Goal: Find specific page/section: Find specific page/section

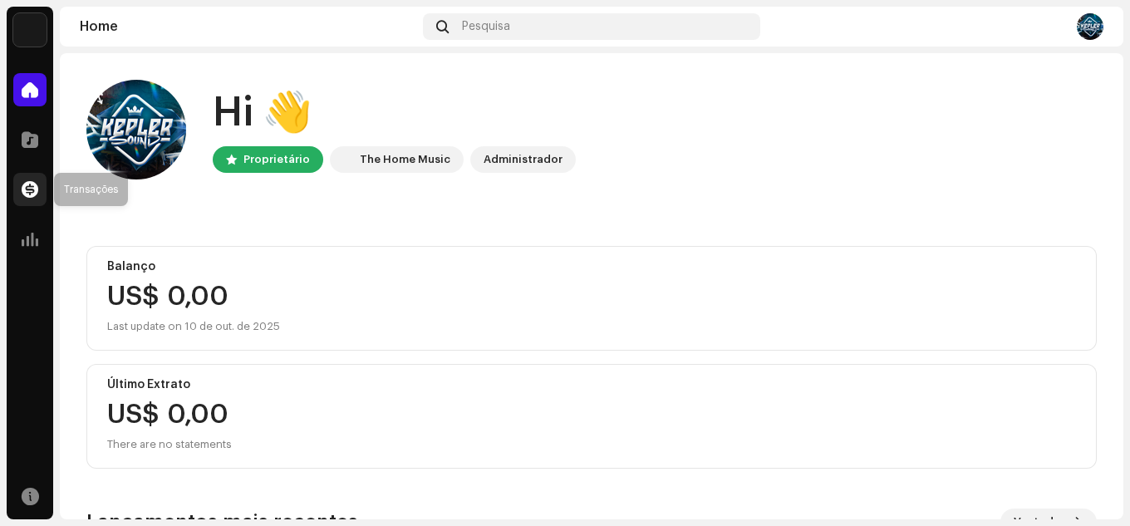
click at [26, 188] on span at bounding box center [30, 189] width 17 height 13
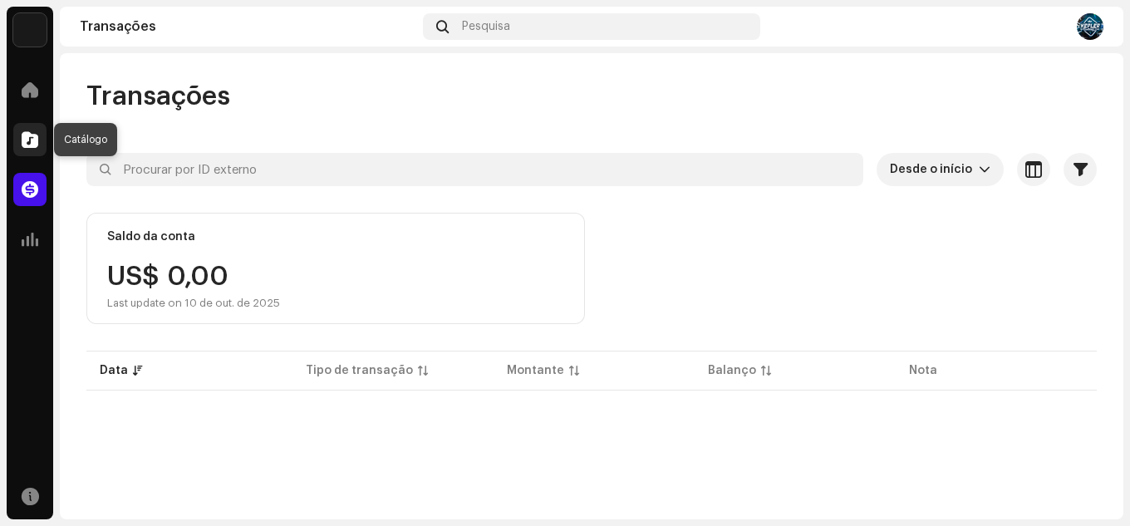
click at [35, 148] on div at bounding box center [29, 139] width 33 height 33
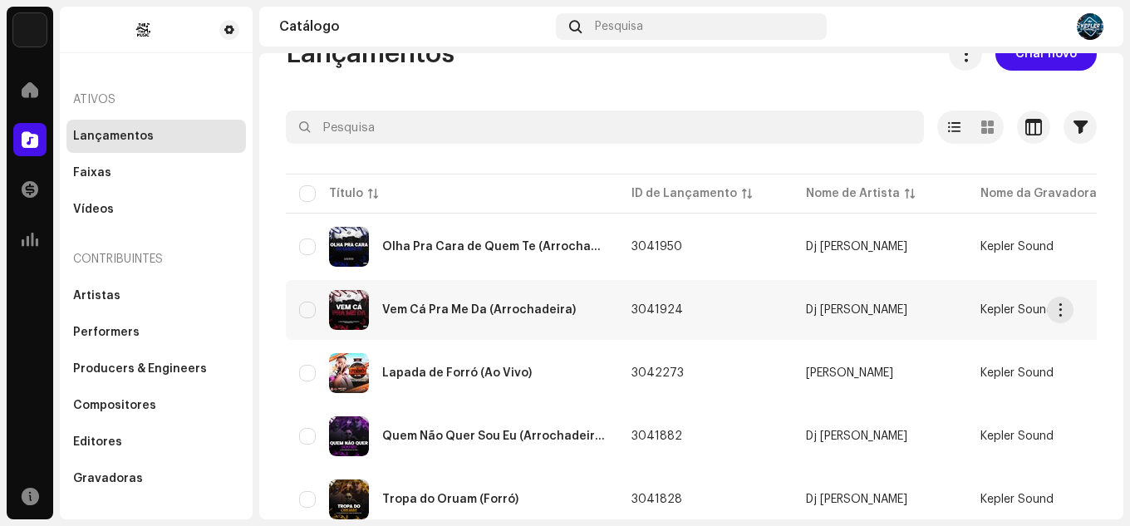
scroll to position [83, 0]
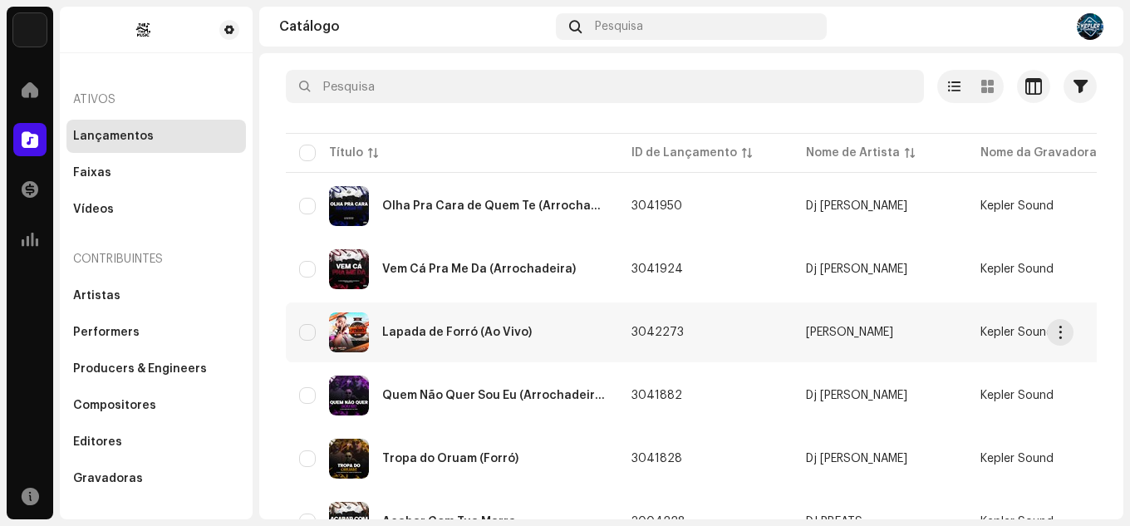
click at [515, 337] on div "Lapada de Forró (Ao Vivo)" at bounding box center [457, 333] width 150 height 12
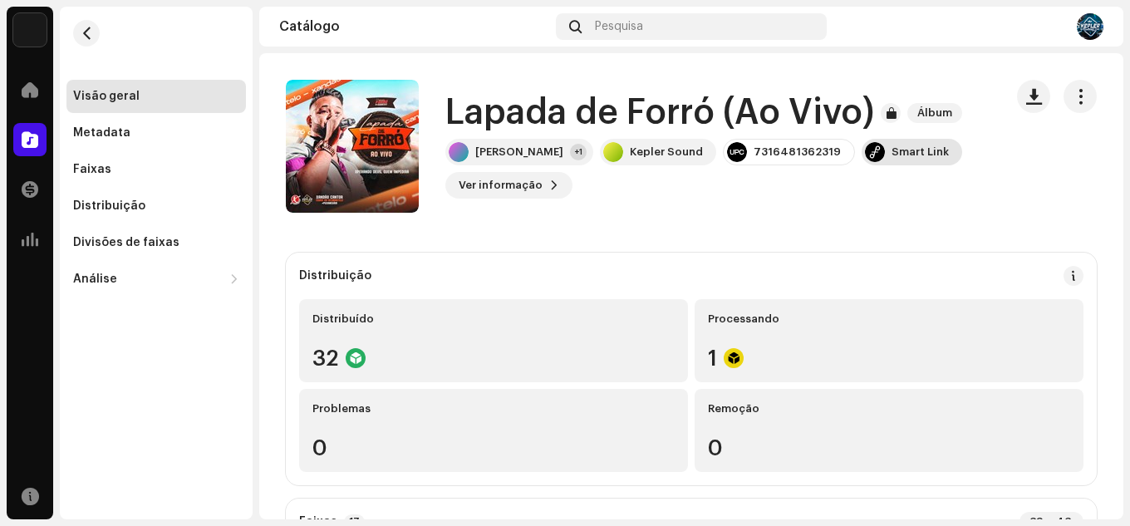
click at [902, 153] on div "Smart Link" at bounding box center [920, 151] width 57 height 13
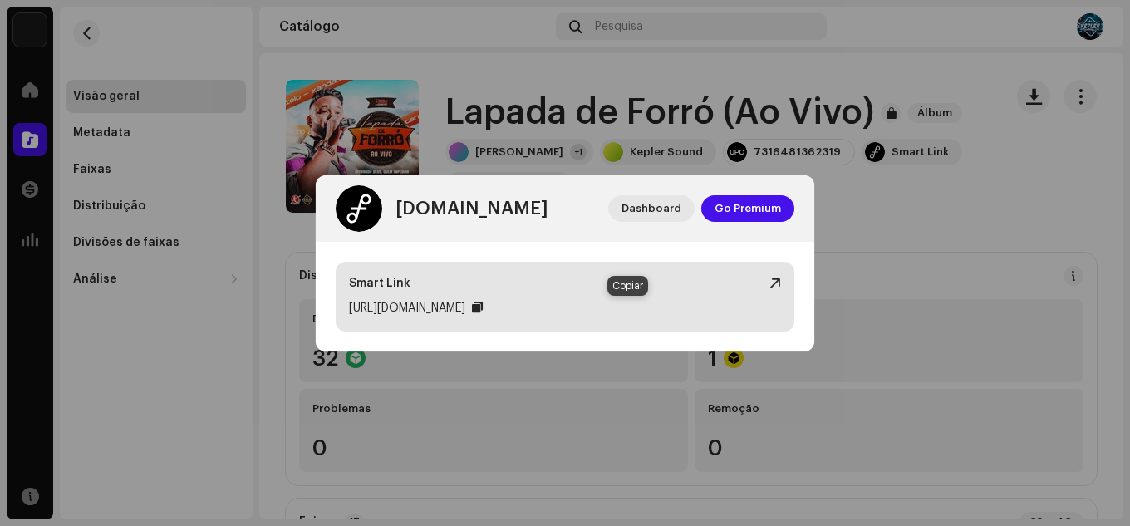
click at [483, 309] on div at bounding box center [477, 307] width 11 height 13
